Goal: Transaction & Acquisition: Purchase product/service

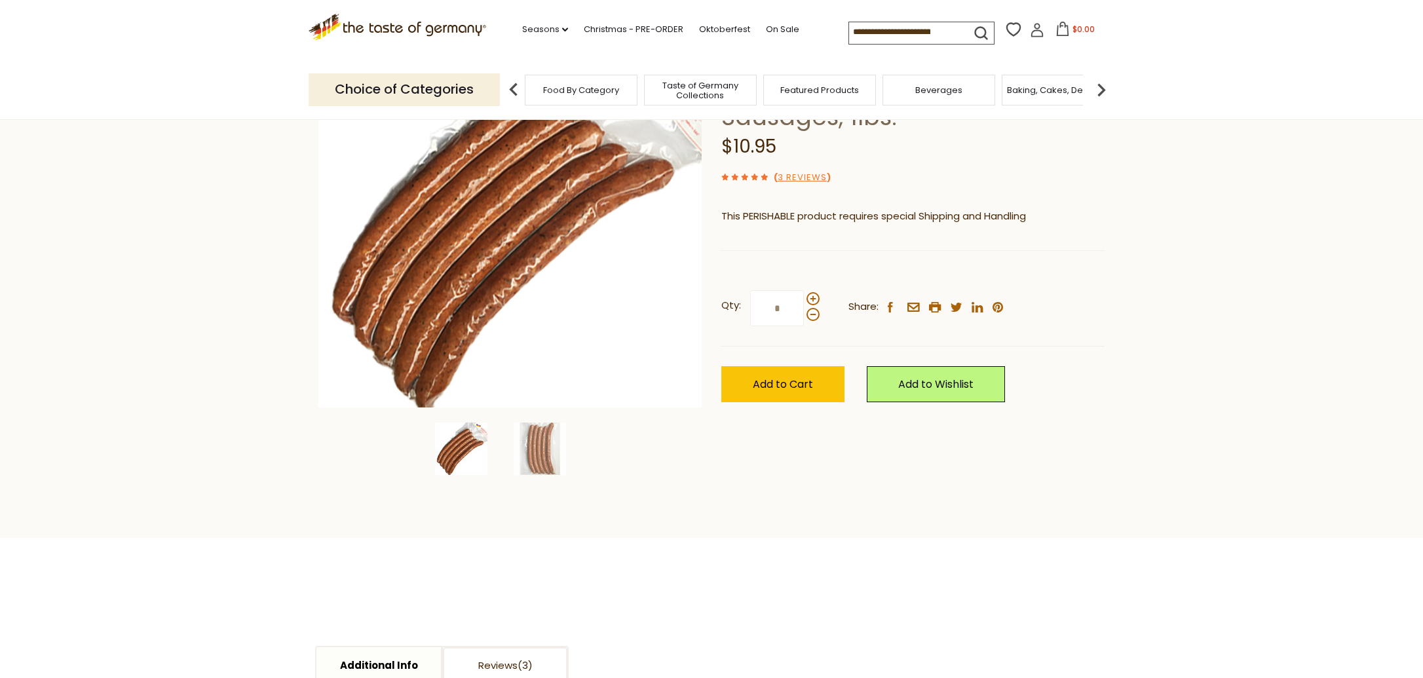
scroll to position [177, 0]
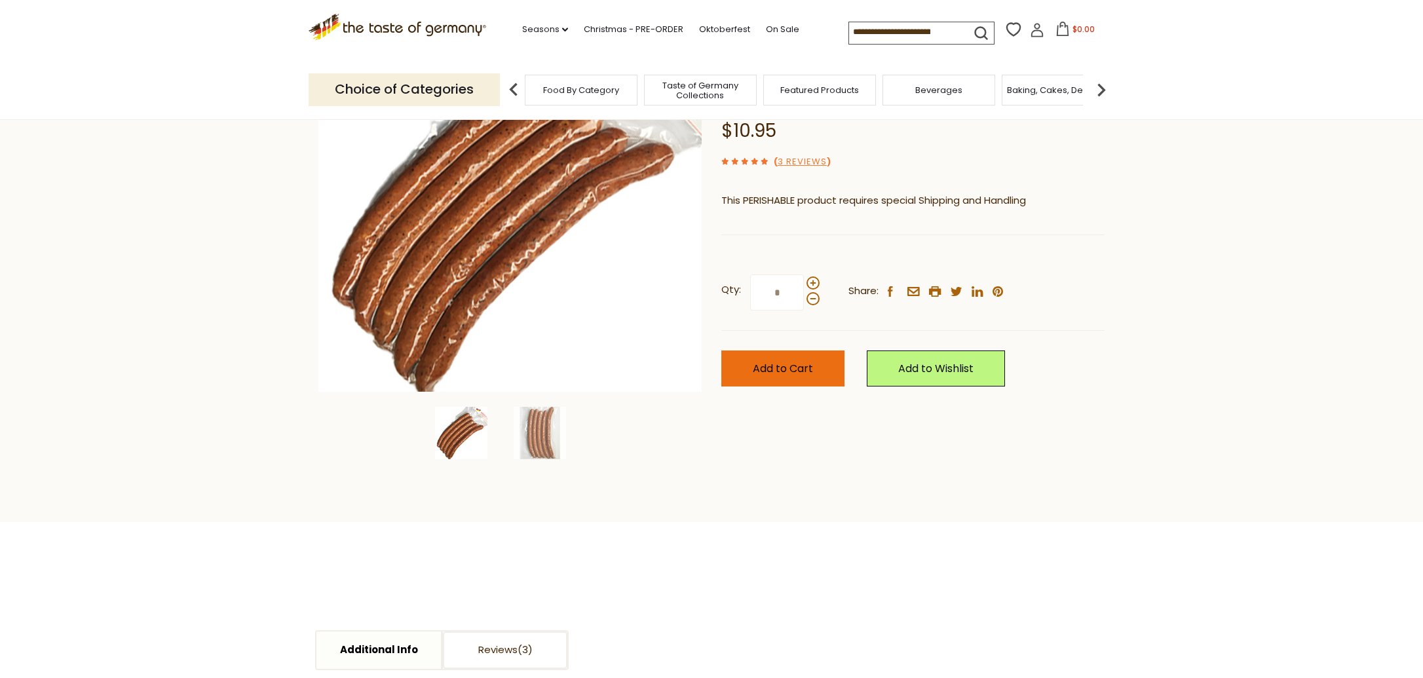
click at [779, 351] on button "Add to Cart" at bounding box center [782, 369] width 123 height 36
click at [164, 163] on section "Home Food By Category Sausages [PERSON_NAME]"Debreziner" Hungarian Pork and Bee…" at bounding box center [711, 231] width 1423 height 583
click at [571, 91] on span "Food By Category" at bounding box center [581, 90] width 76 height 10
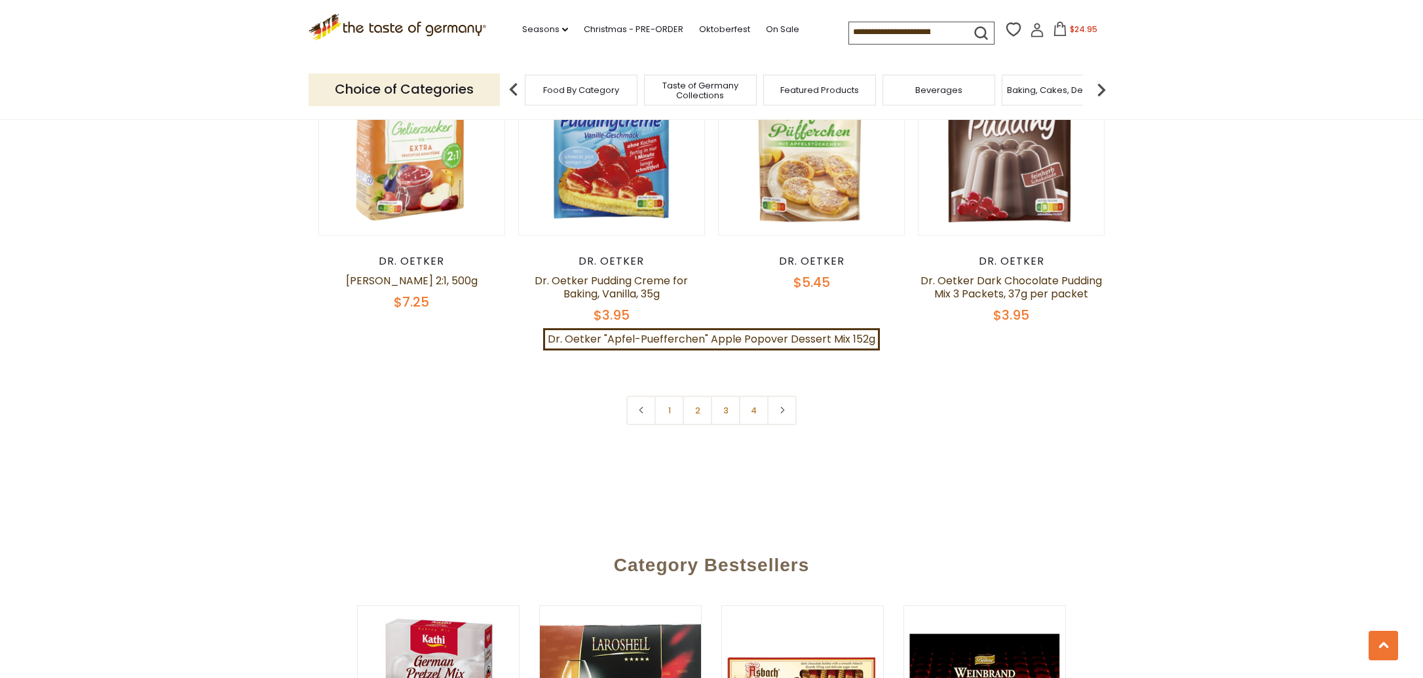
scroll to position [2815, 0]
click at [704, 401] on link "2" at bounding box center [697, 409] width 29 height 29
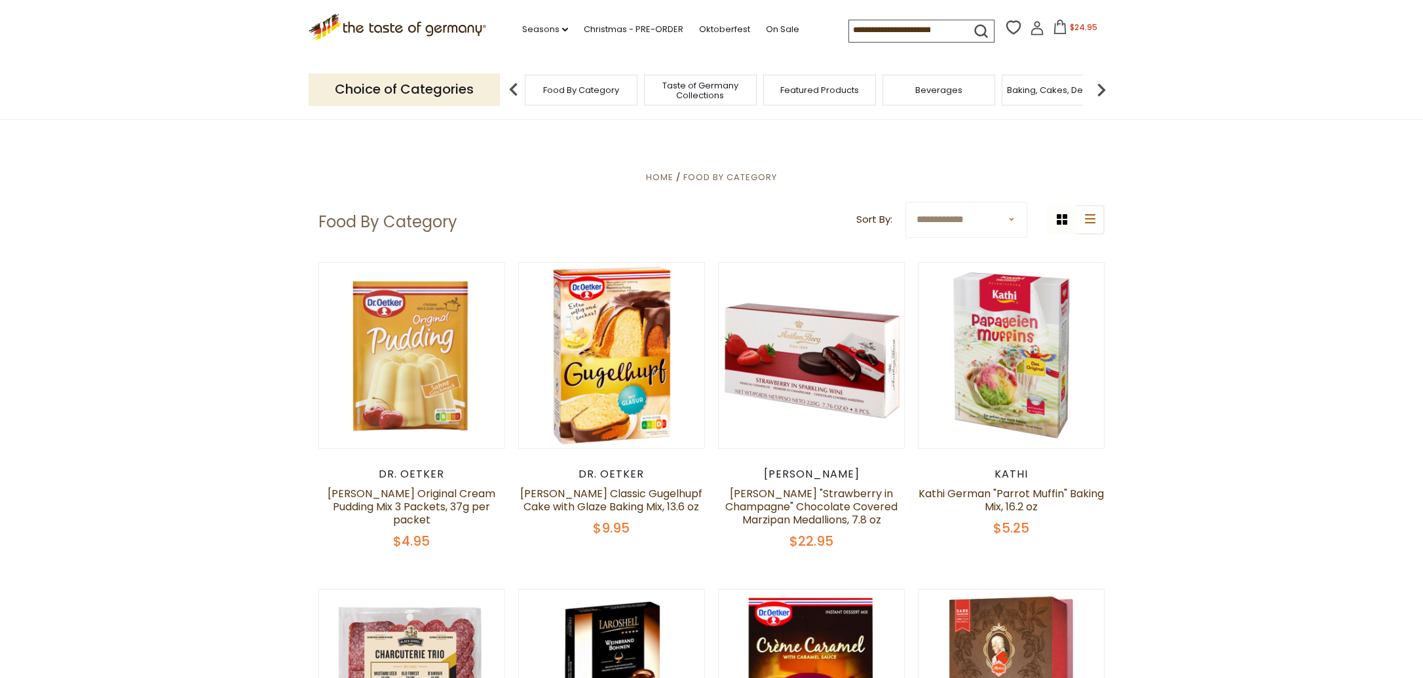
scroll to position [0, 0]
click at [849, 26] on input at bounding box center [904, 29] width 111 height 18
type input "*******"
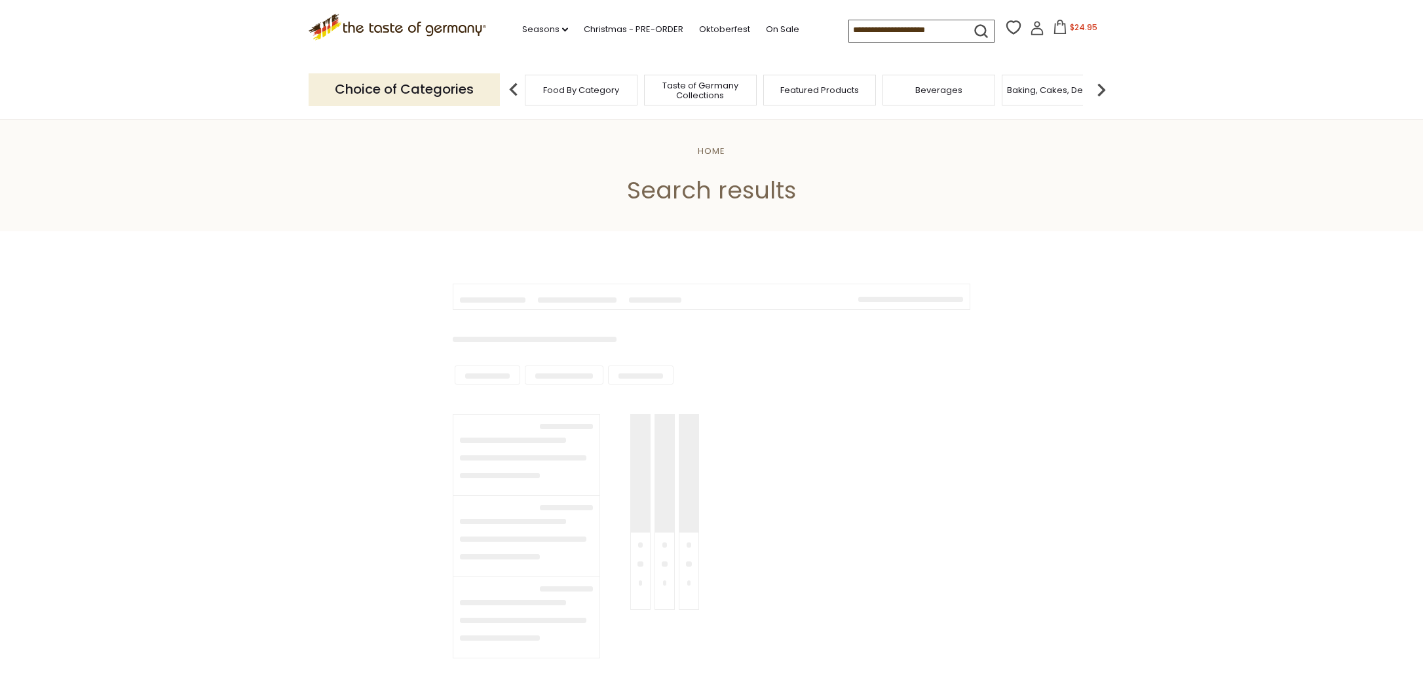
type input "*******"
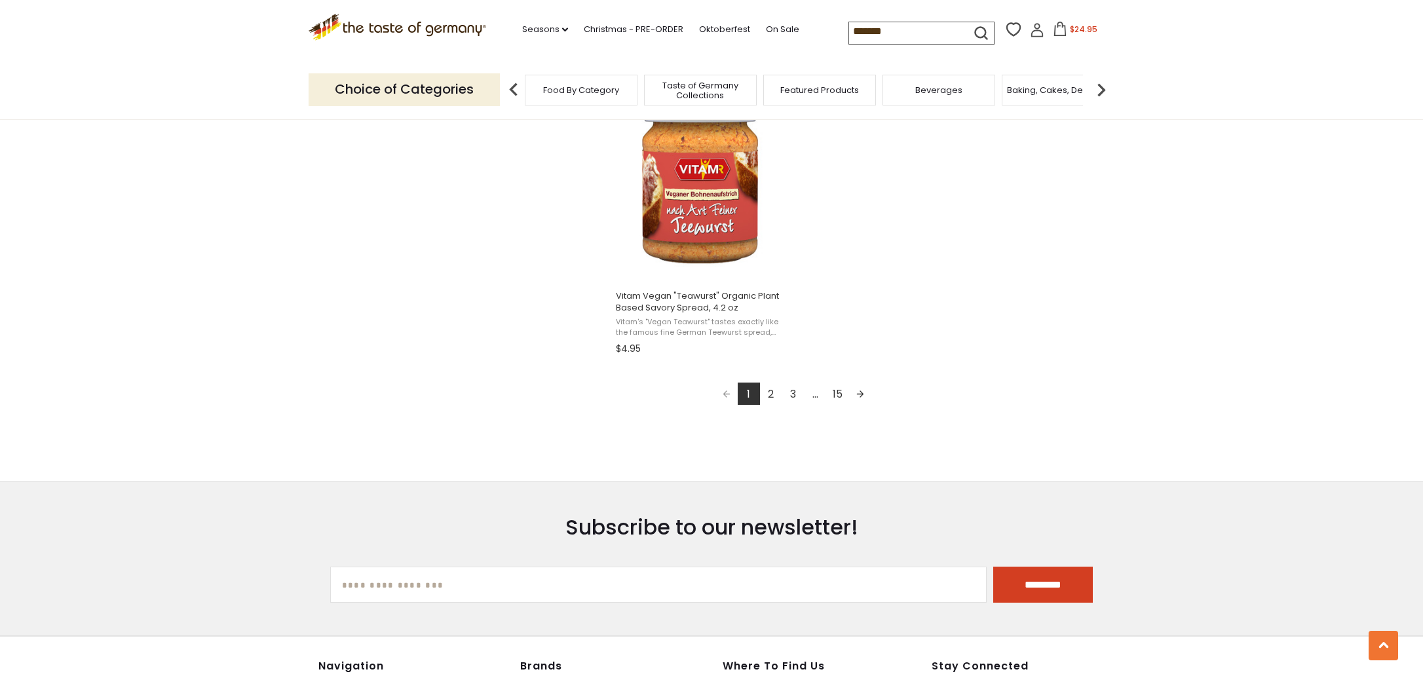
scroll to position [2279, 0]
click at [772, 389] on link "2" at bounding box center [771, 395] width 22 height 22
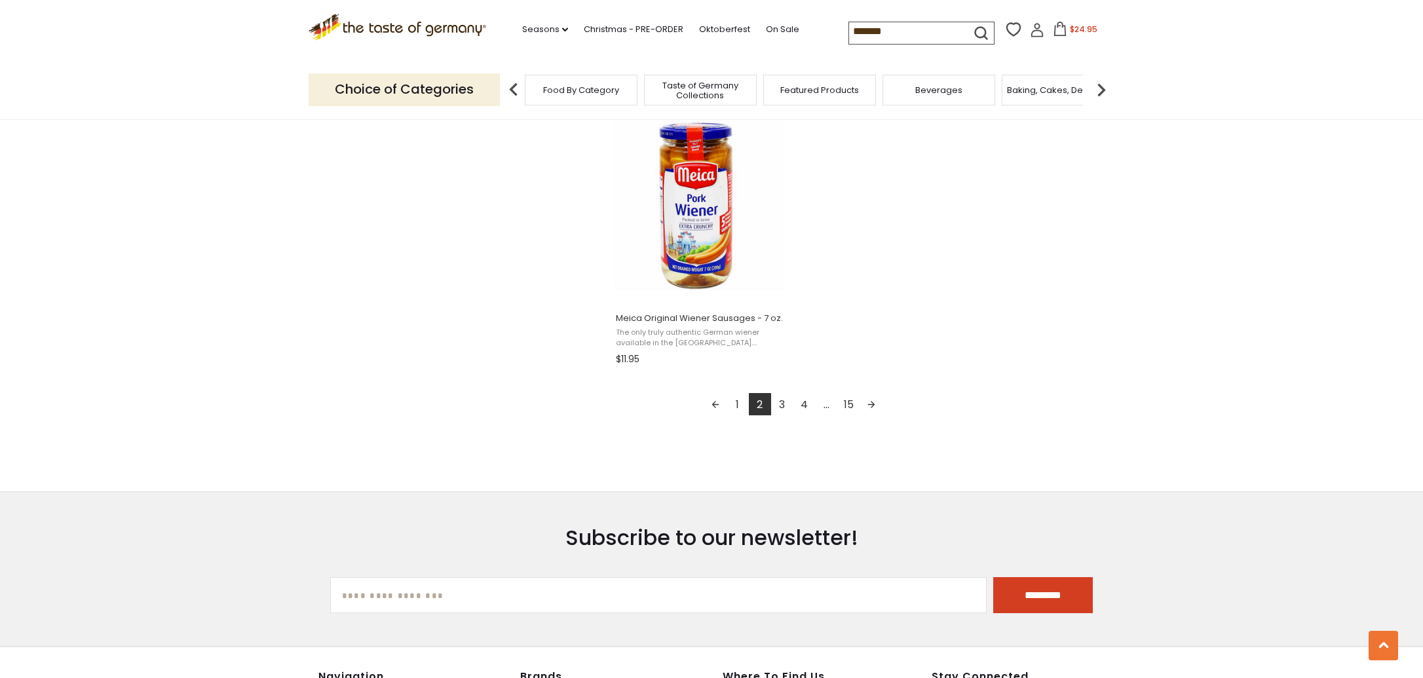
scroll to position [2262, 0]
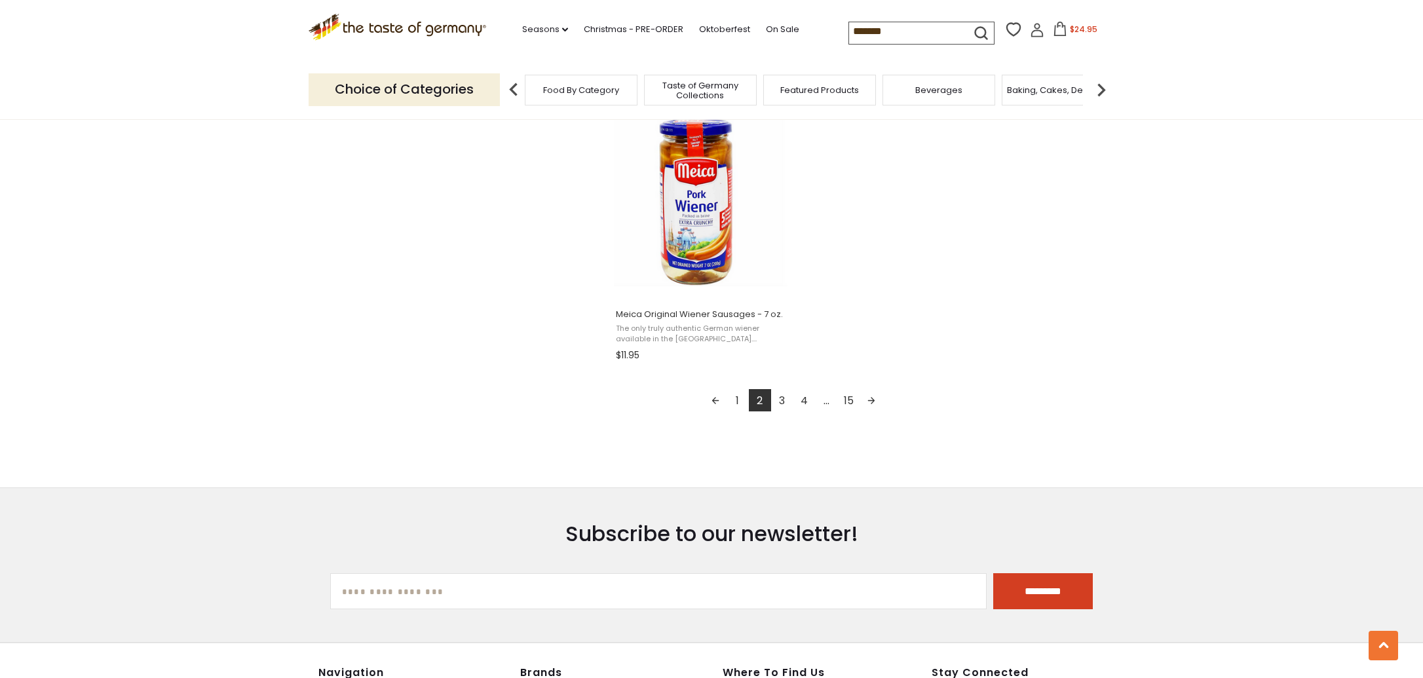
click at [782, 395] on link "3" at bounding box center [782, 400] width 22 height 22
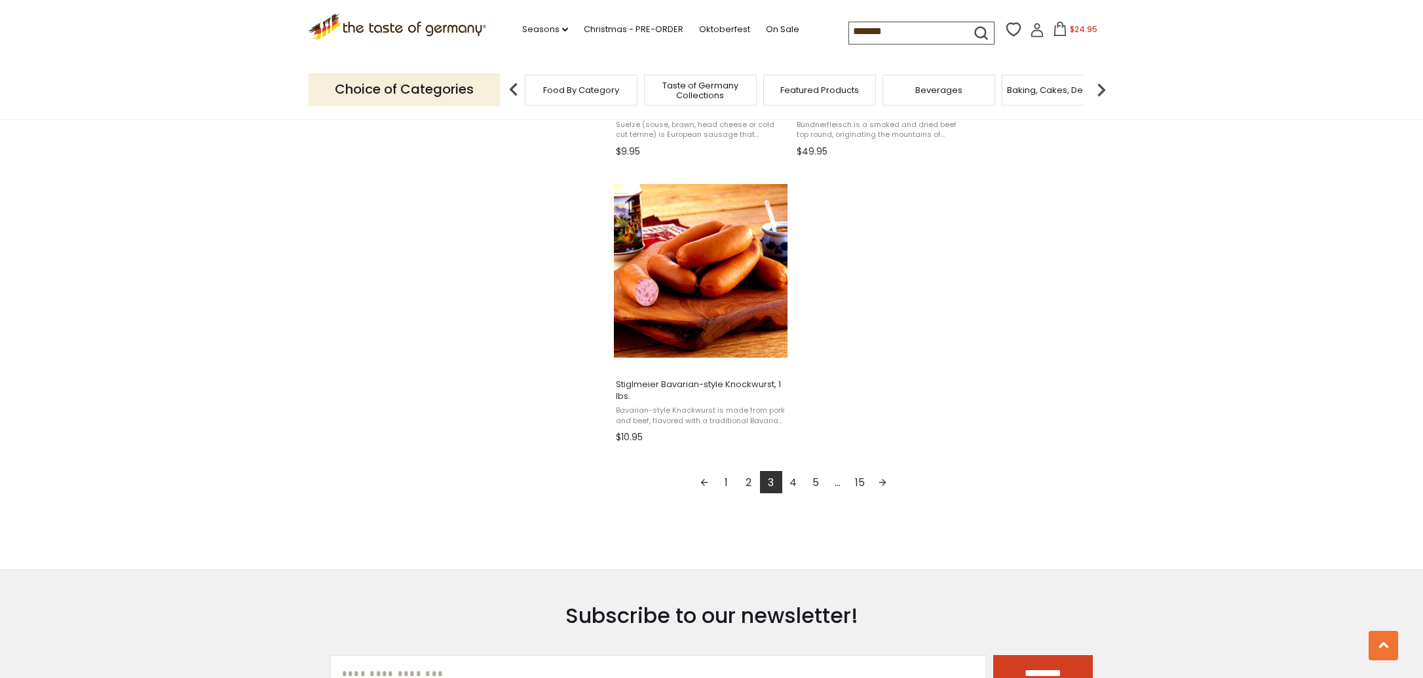
scroll to position [2202, 0]
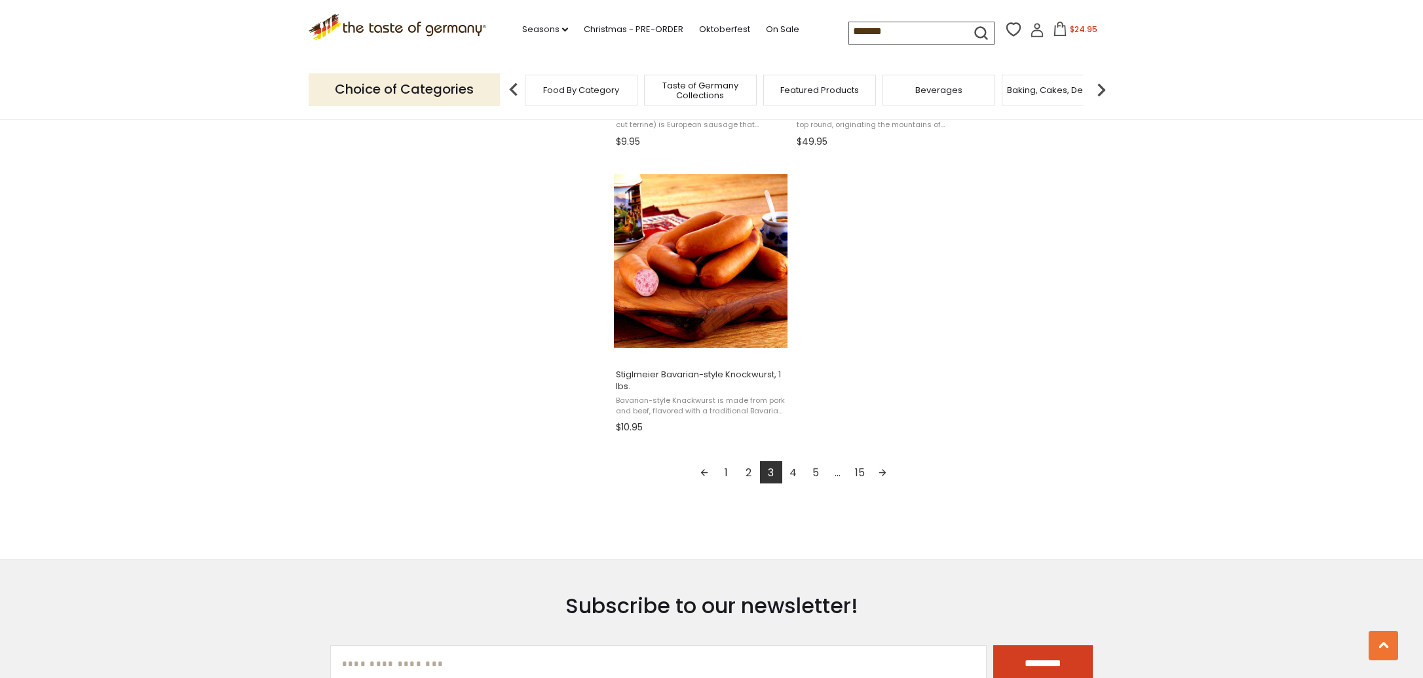
click at [797, 465] on link "4" at bounding box center [793, 472] width 22 height 22
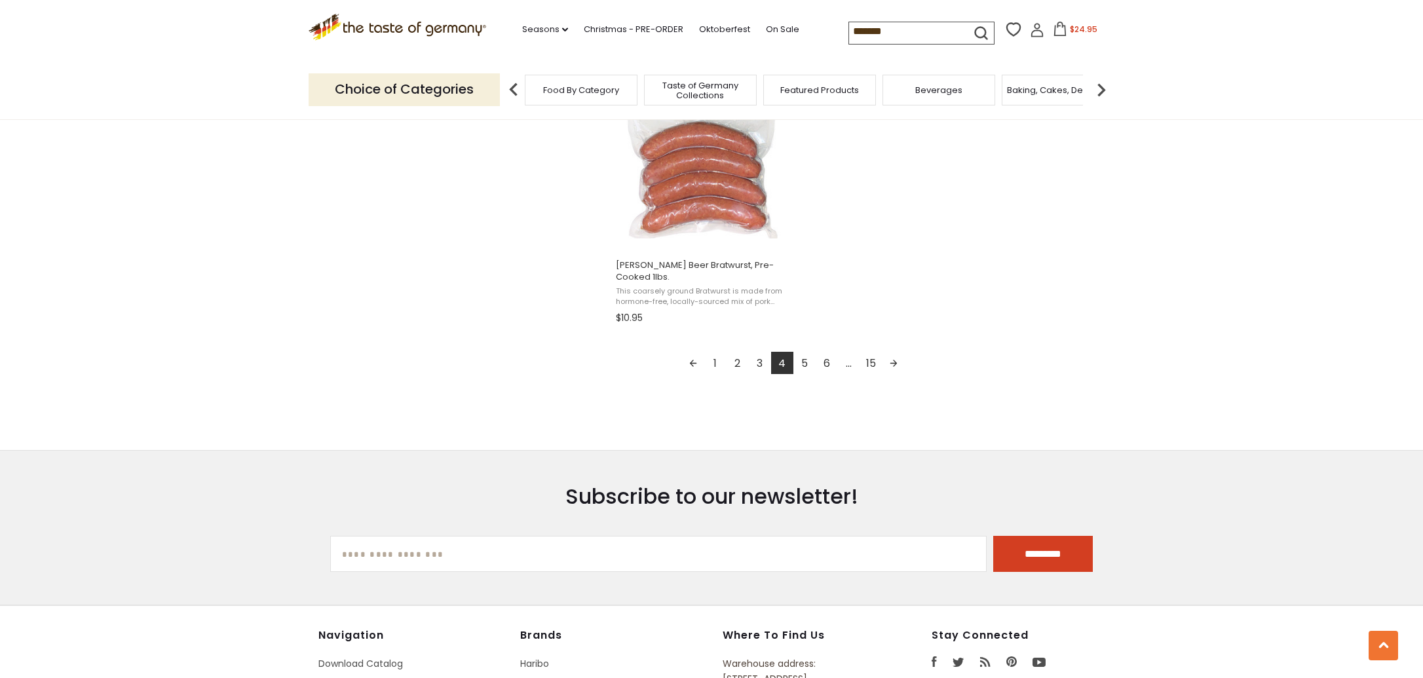
scroll to position [2318, 0]
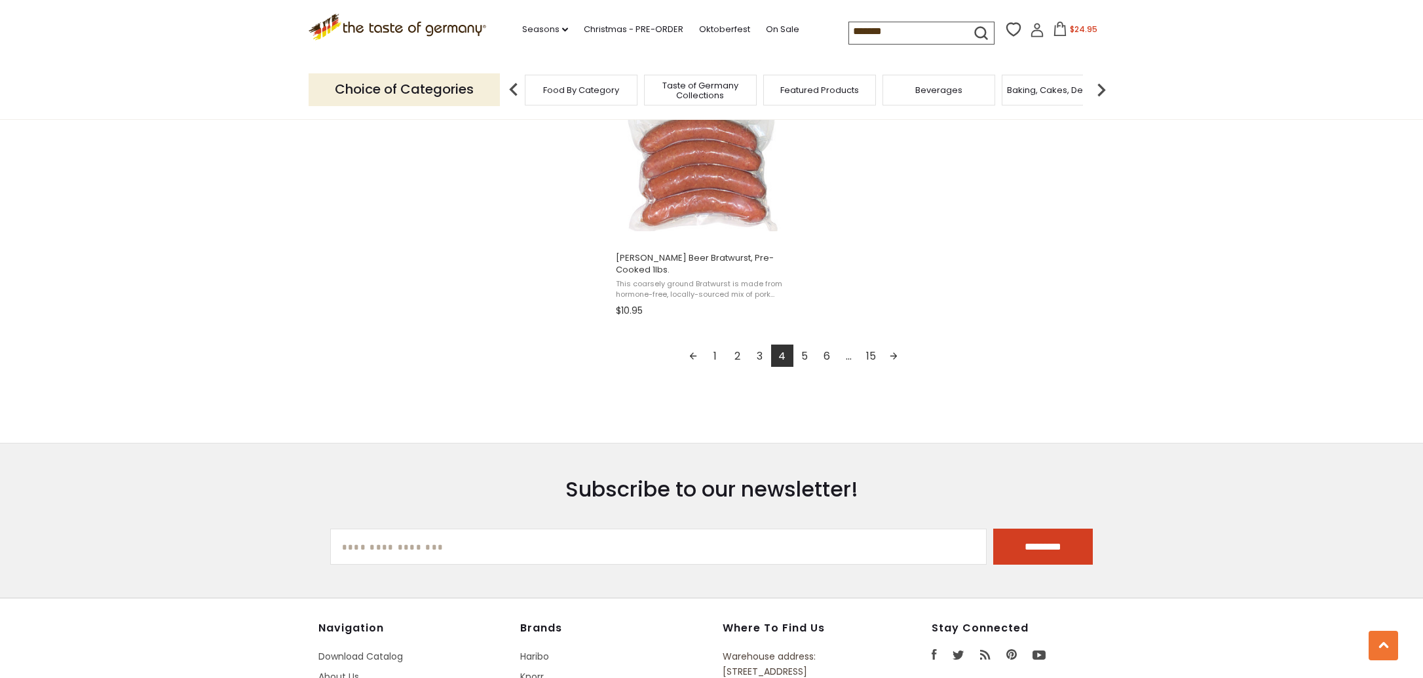
click at [806, 351] on link "5" at bounding box center [805, 356] width 22 height 22
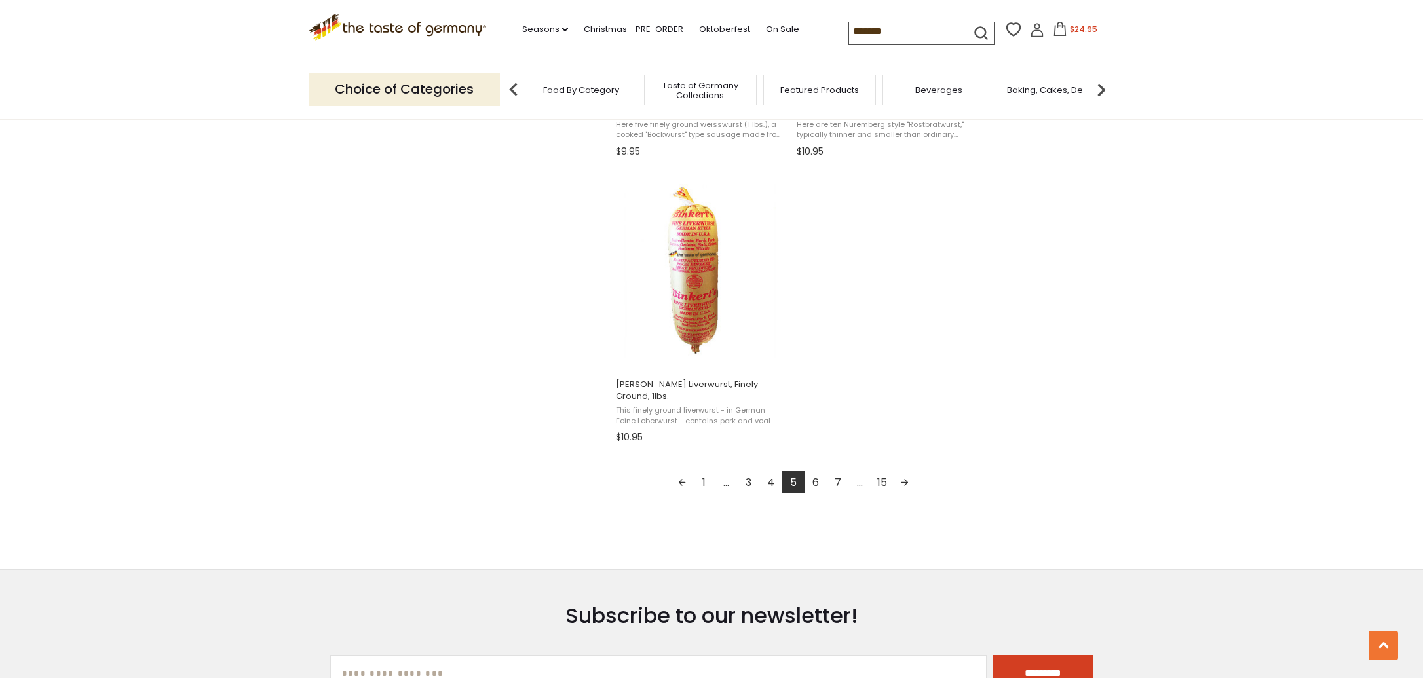
scroll to position [2222, 0]
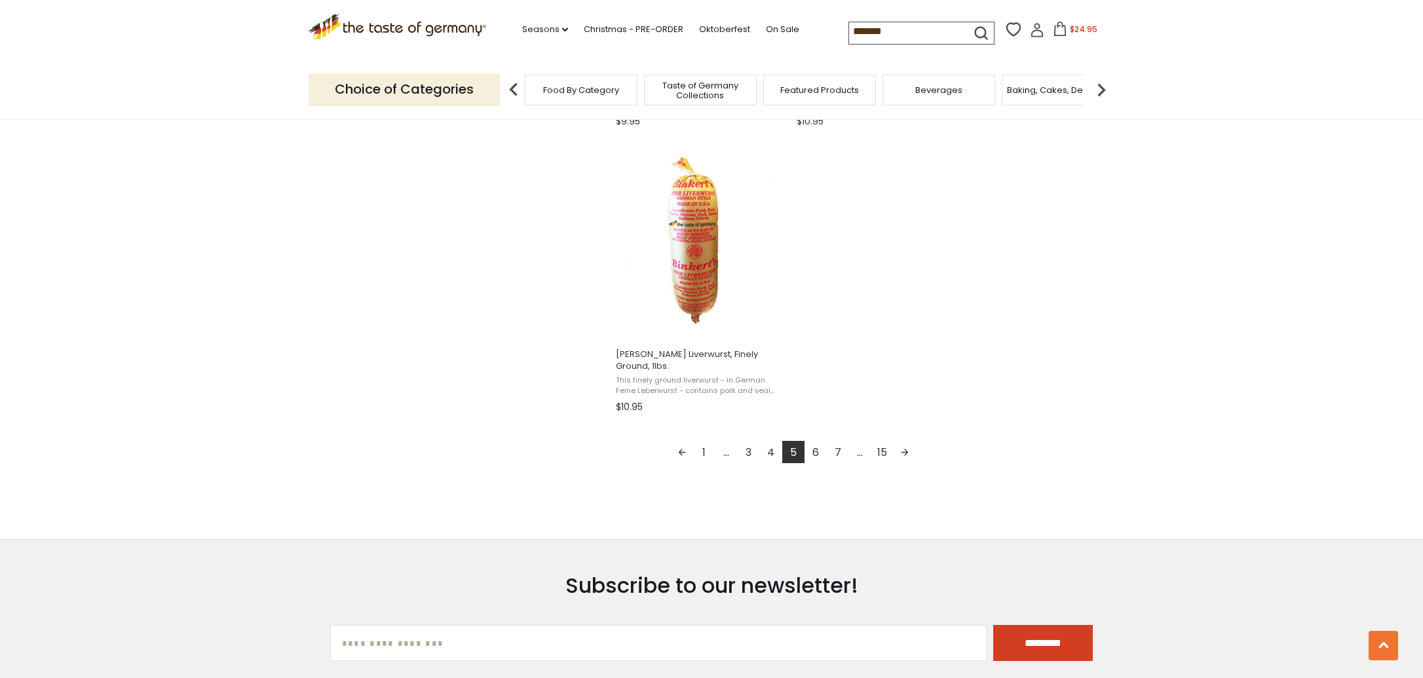
click at [820, 441] on link "6" at bounding box center [816, 452] width 22 height 22
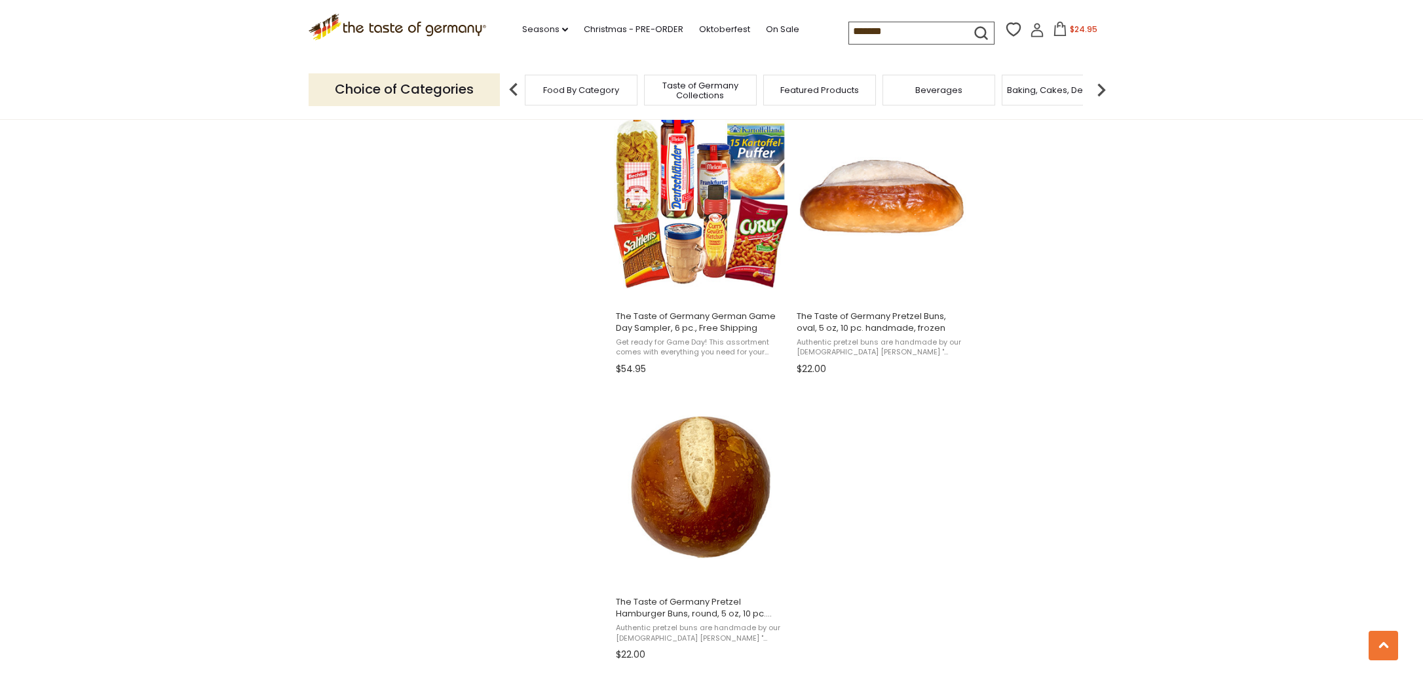
scroll to position [2114, 0]
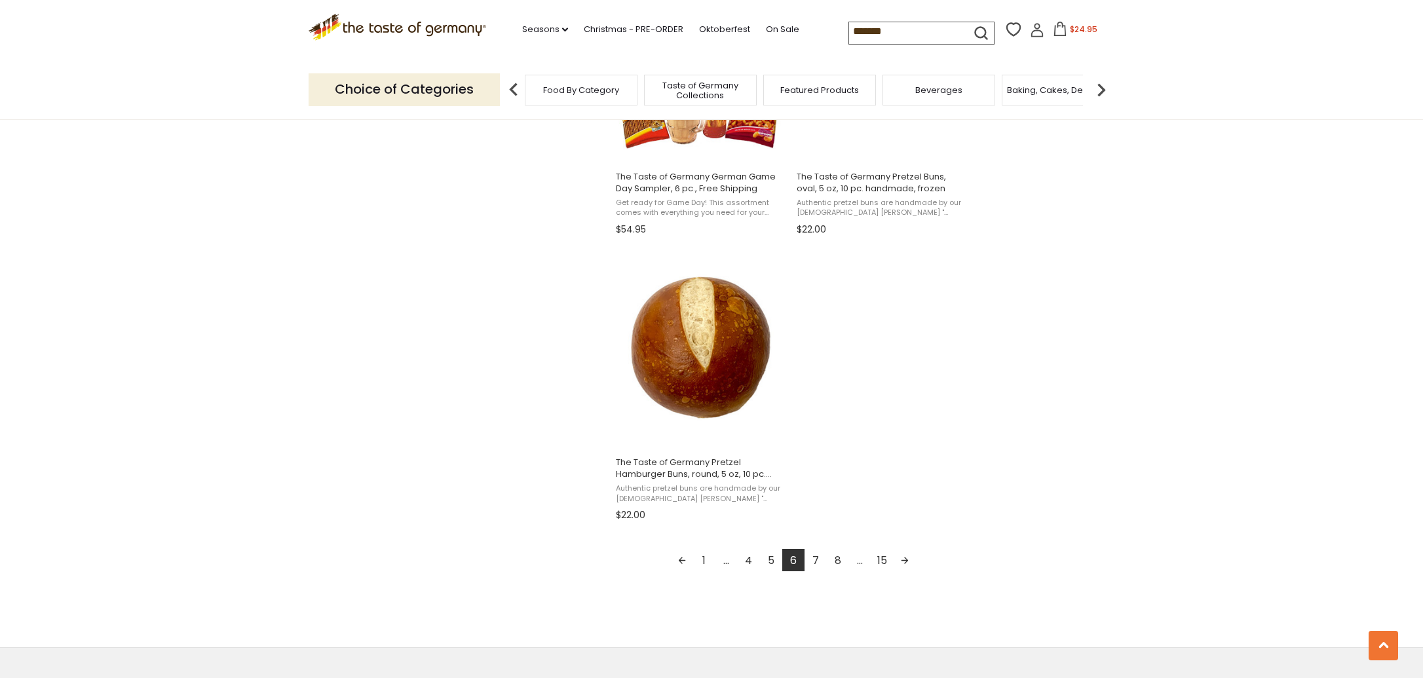
click at [816, 554] on link "7" at bounding box center [816, 560] width 22 height 22
